Goal: Information Seeking & Learning: Learn about a topic

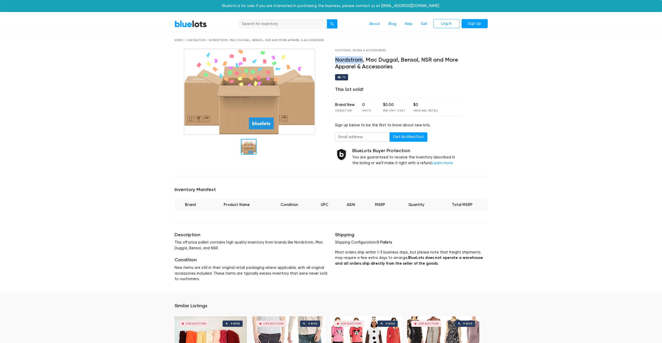
drag, startPoint x: 336, startPoint y: 58, endPoint x: 362, endPoint y: 60, distance: 25.9
click at [362, 60] on h4 "Nordstrom, Mac Duggal, Bensol, NSR and More Apparel & Accessories" at bounding box center [398, 64] width 126 height 14
drag, startPoint x: 362, startPoint y: 60, endPoint x: 358, endPoint y: 59, distance: 4.5
copy h4 "Nordstrom"
click at [255, 23] on input "search" at bounding box center [283, 23] width 89 height 9
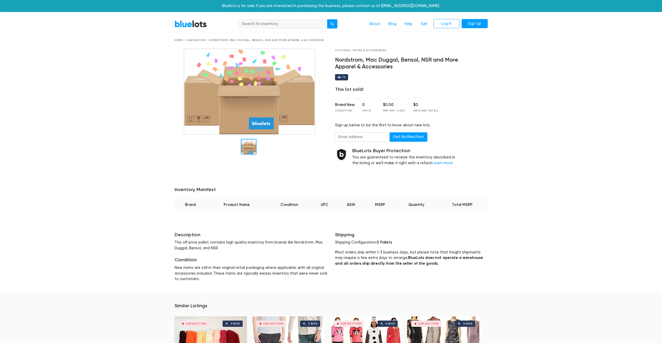
paste input "Nordstrom"
type input "Nordstrom"
click at [332, 26] on button "submit" at bounding box center [332, 23] width 10 height 9
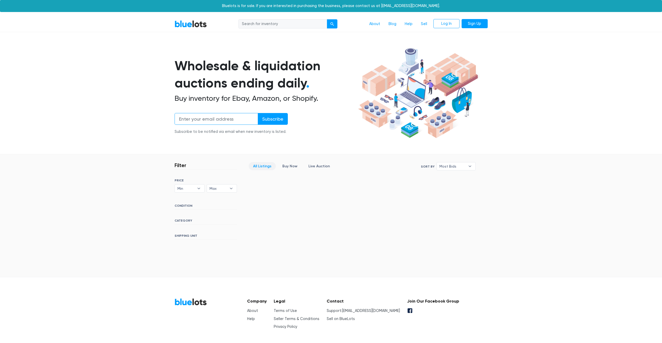
click at [198, 119] on input "email" at bounding box center [217, 119] width 84 height 12
type input "toycandyoutlet@gmail.com"
click at [267, 122] on input "Subscribe" at bounding box center [273, 119] width 30 height 12
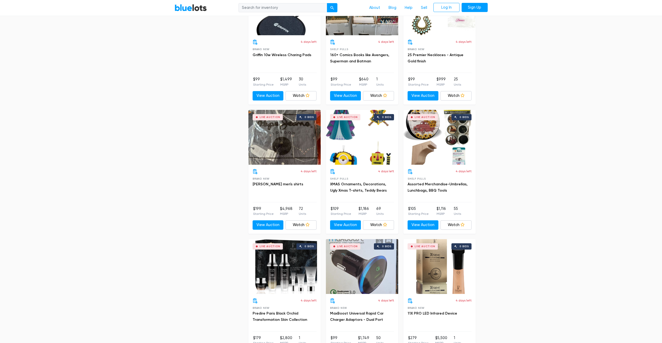
scroll to position [531, 0]
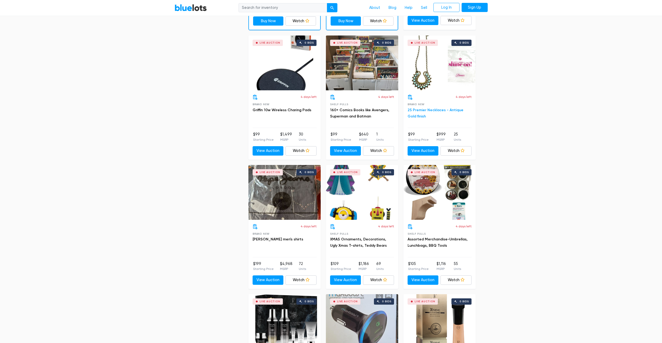
click at [437, 110] on link "25 Premier Necklaces - Antique Gold finish" at bounding box center [436, 113] width 56 height 11
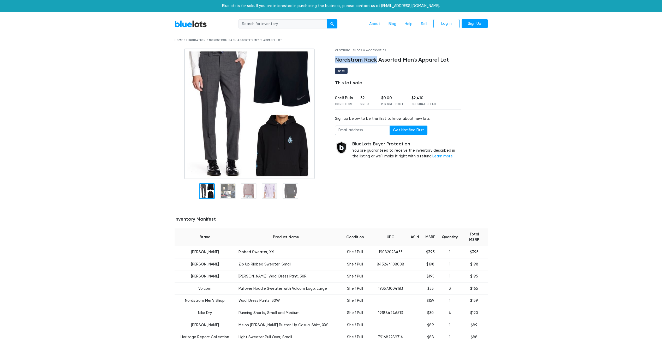
drag, startPoint x: 334, startPoint y: 58, endPoint x: 376, endPoint y: 57, distance: 42.0
click at [376, 57] on div "Clothing, Shoes & Accessories Nordstrom Rack Assorted Men's Apparel Lot 81 This…" at bounding box center [398, 125] width 134 height 153
drag, startPoint x: 376, startPoint y: 57, endPoint x: 364, endPoint y: 61, distance: 12.5
copy h4 "Nordstrom Rack"
click at [250, 25] on input "search" at bounding box center [283, 23] width 89 height 9
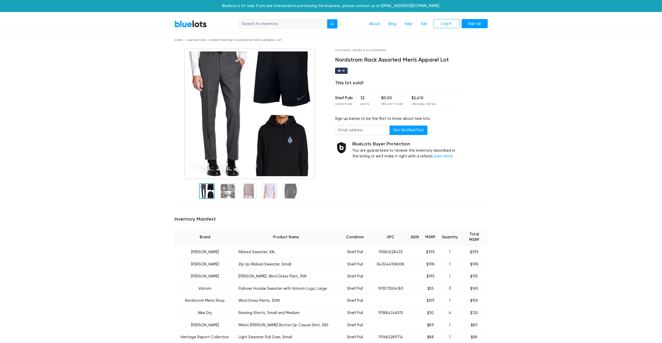
paste input "Nordstrom Rack"
type input "Nordstrom Rack"
click at [334, 23] on div "submit" at bounding box center [332, 24] width 4 height 4
